Goal: Transaction & Acquisition: Book appointment/travel/reservation

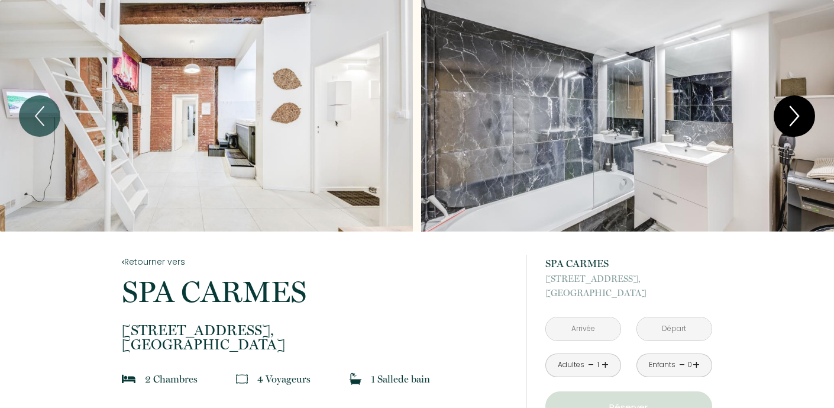
click at [792, 116] on icon "Next" at bounding box center [794, 115] width 25 height 35
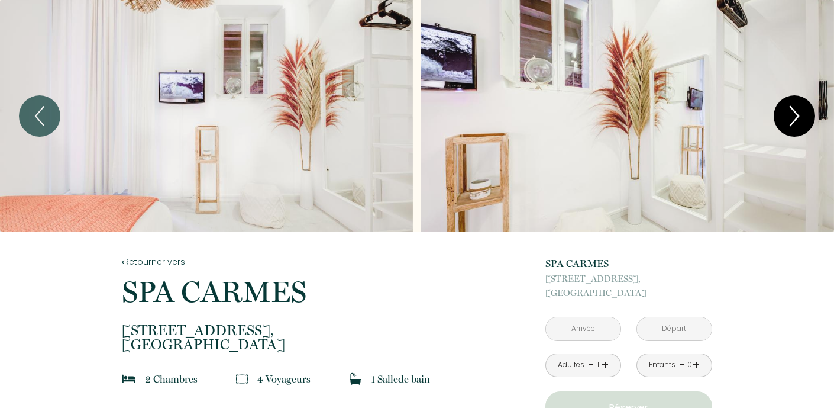
click at [792, 116] on icon "Next" at bounding box center [794, 115] width 25 height 35
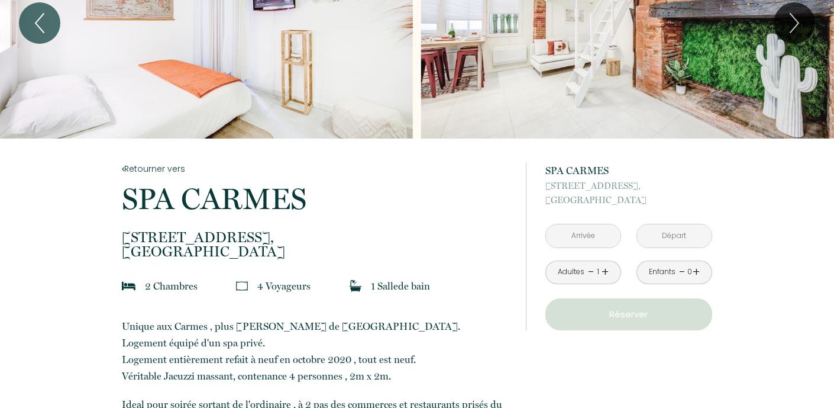
scroll to position [93, 0]
click at [610, 273] on div "Adultes - 1 +" at bounding box center [583, 272] width 76 height 24
click at [607, 272] on link "+" at bounding box center [605, 271] width 7 height 18
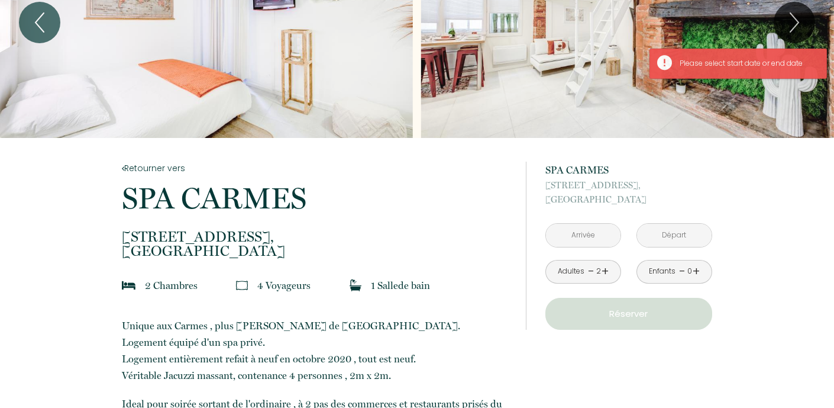
click at [586, 235] on input "text" at bounding box center [583, 235] width 75 height 23
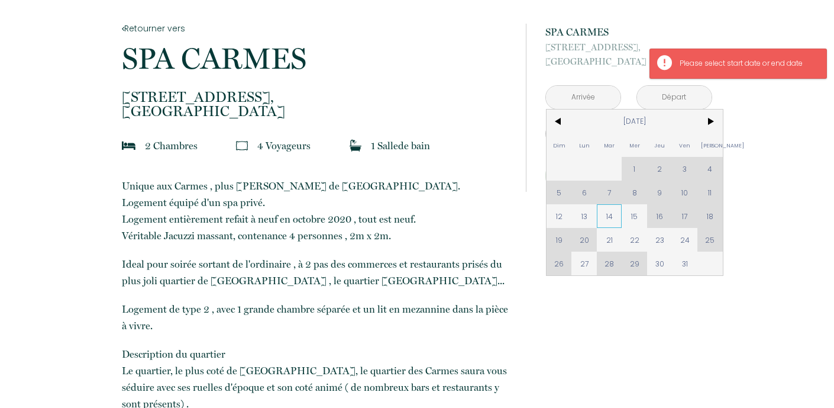
scroll to position [234, 0]
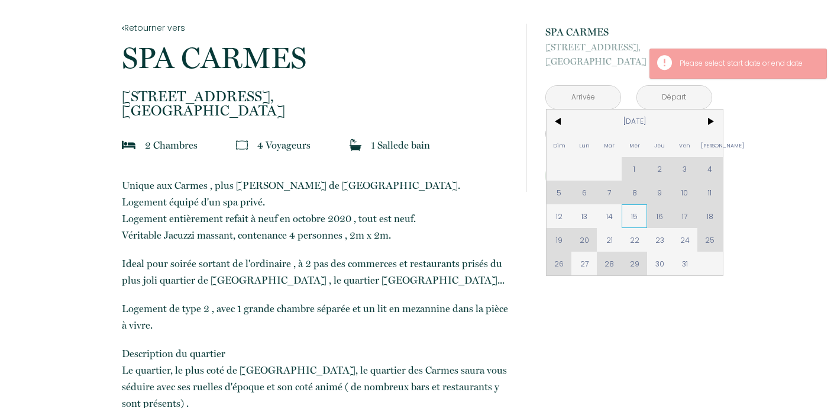
click at [640, 219] on span "15" at bounding box center [634, 216] width 25 height 24
type input "Mer [DATE]"
type input "Jeu [DATE]"
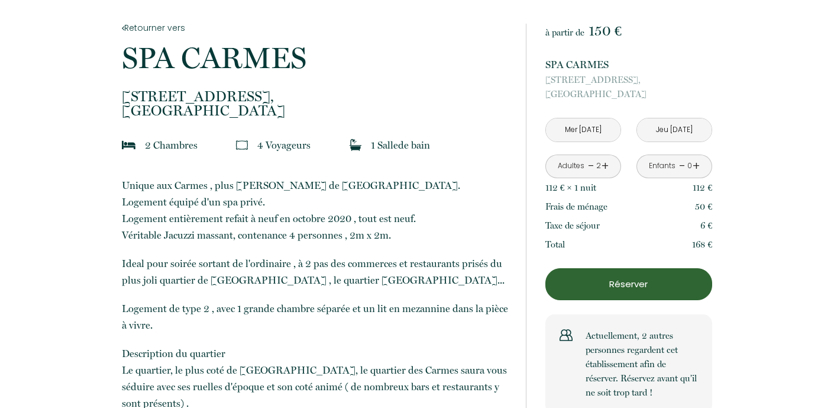
click at [638, 219] on div "Taxe de séjour 6 €" at bounding box center [628, 225] width 167 height 19
click at [679, 132] on input "Jeu [DATE]" at bounding box center [674, 129] width 75 height 23
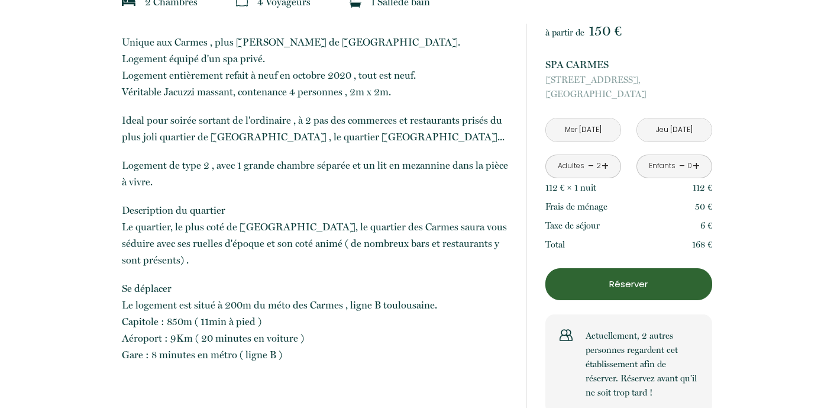
scroll to position [321, 0]
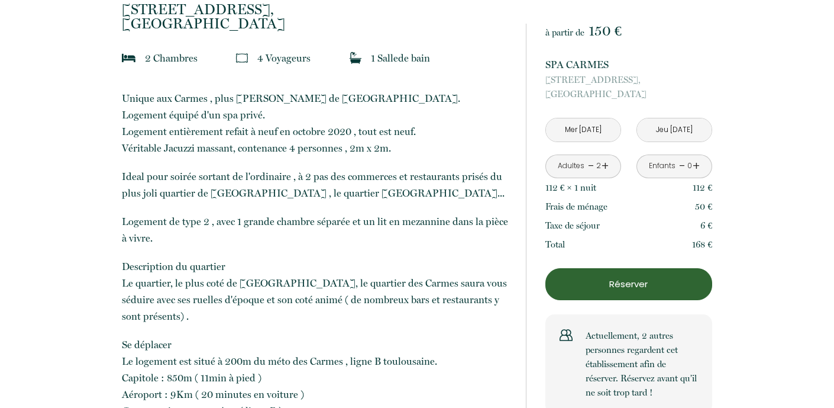
click at [595, 126] on input "Mer [DATE]" at bounding box center [583, 129] width 75 height 23
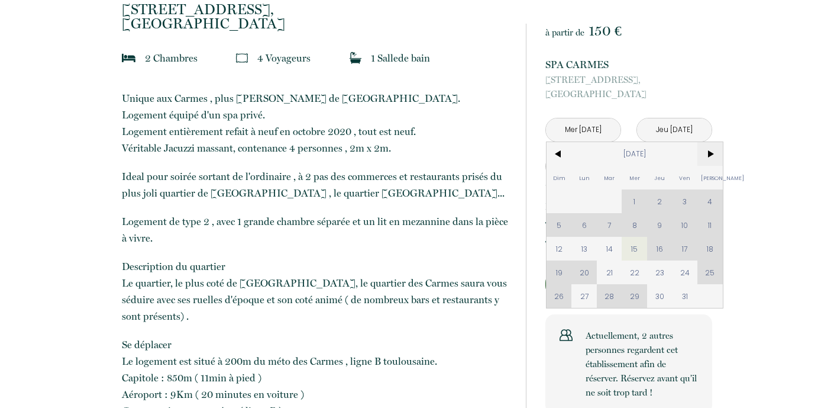
click at [711, 156] on span ">" at bounding box center [709, 154] width 25 height 24
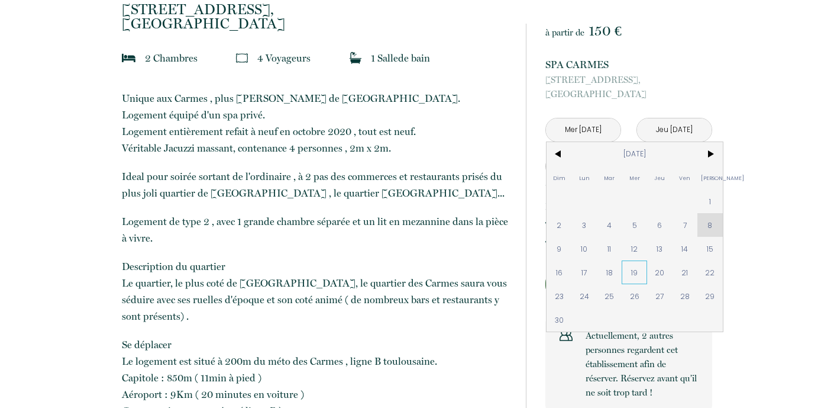
click at [636, 275] on span "19" at bounding box center [634, 272] width 25 height 24
type input "Mer [DATE]"
type input "Jeu [DATE]"
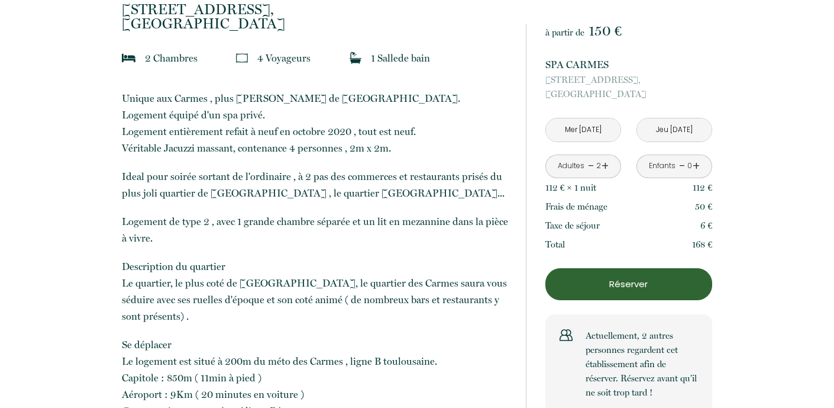
click at [682, 274] on button "Réserver" at bounding box center [628, 284] width 167 height 32
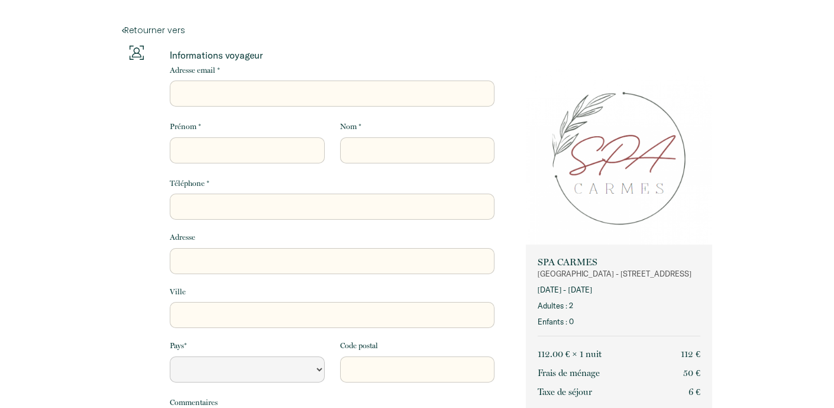
select select "Default select example"
